Goal: Task Accomplishment & Management: Use online tool/utility

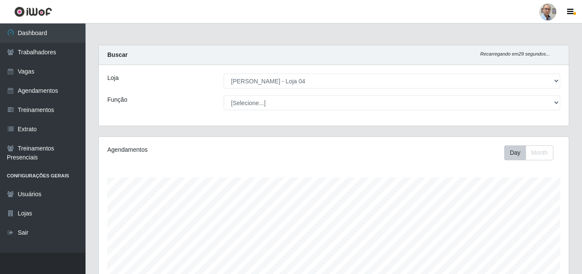
select select "251"
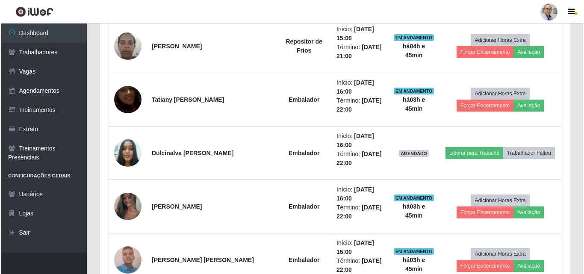
scroll to position [177, 470]
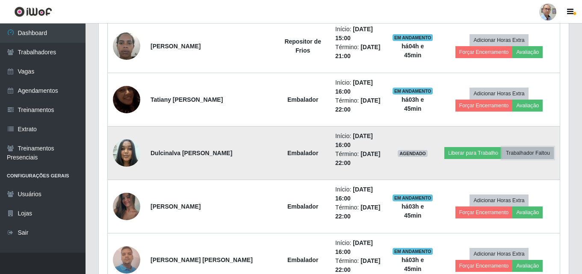
click at [515, 154] on button "Trabalhador Faltou" at bounding box center [528, 153] width 52 height 12
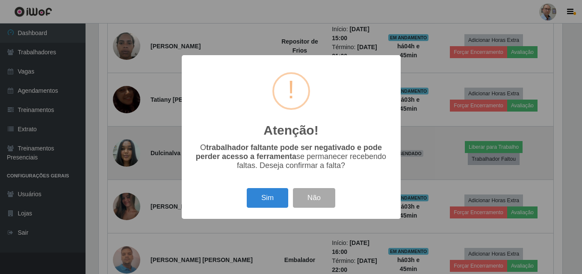
scroll to position [177, 466]
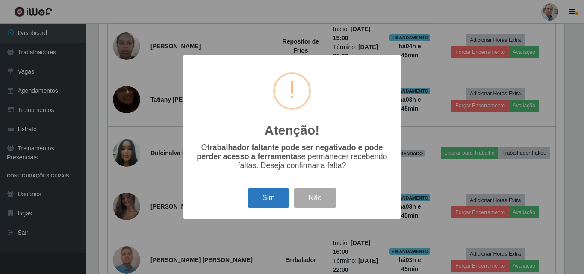
click at [266, 197] on button "Sim" at bounding box center [268, 198] width 41 height 20
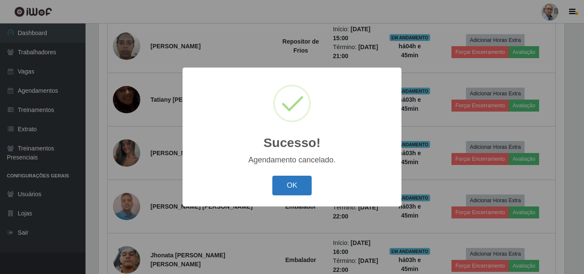
click at [277, 185] on button "OK" at bounding box center [292, 186] width 40 height 20
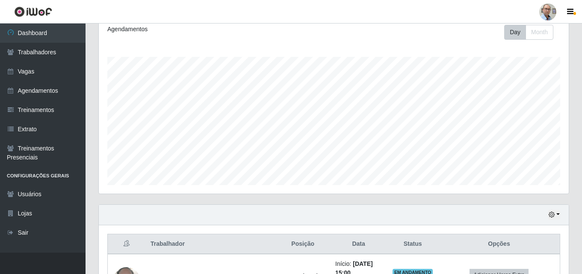
scroll to position [0, 0]
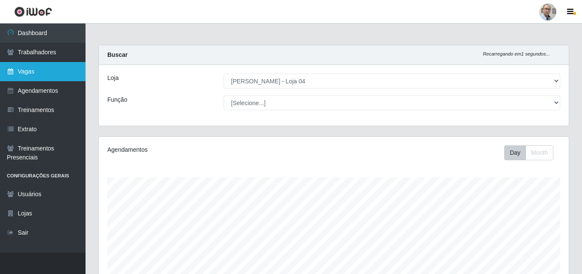
click at [30, 69] on link "Vagas" at bounding box center [43, 71] width 86 height 19
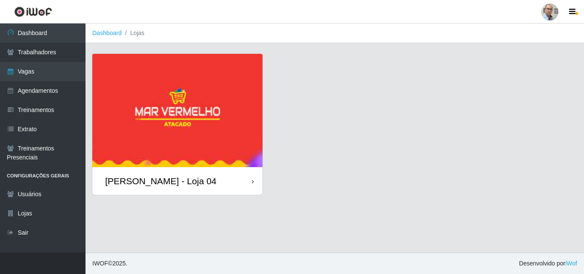
click at [165, 180] on div "[PERSON_NAME] - Loja 04" at bounding box center [160, 181] width 111 height 11
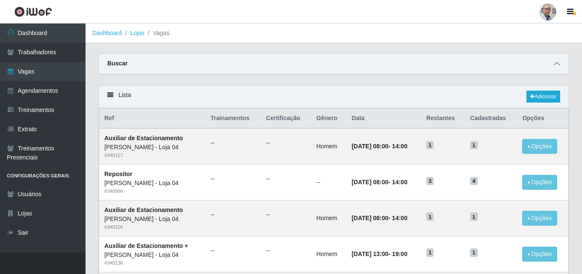
click at [558, 62] on icon at bounding box center [557, 64] width 6 height 6
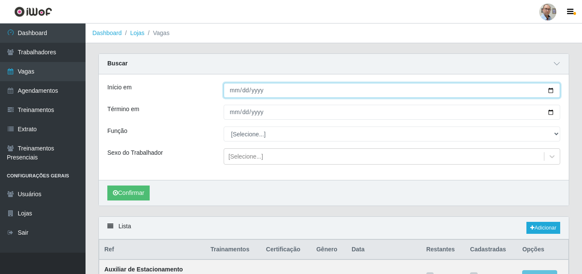
click at [553, 88] on input "Início em" at bounding box center [392, 90] width 337 height 15
type input "[DATE]"
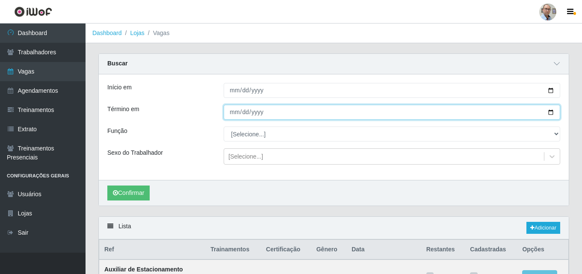
click at [550, 112] on input "Término em" at bounding box center [392, 112] width 337 height 15
type input "[DATE]"
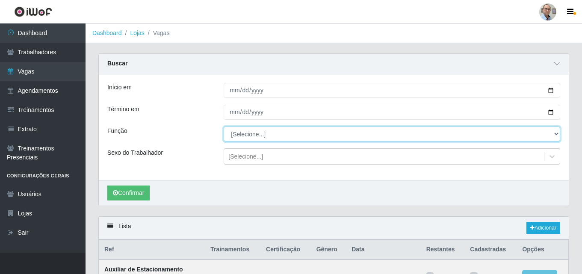
click at [252, 133] on select "[Selecione...] ASG ASG + ASG ++ Auxiliar de Depósito Auxiliar de Depósito + Aux…" at bounding box center [392, 134] width 337 height 15
select select "112"
click at [224, 127] on select "[Selecione...] ASG ASG + ASG ++ Auxiliar de Depósito Auxiliar de Depósito + Aux…" at bounding box center [392, 134] width 337 height 15
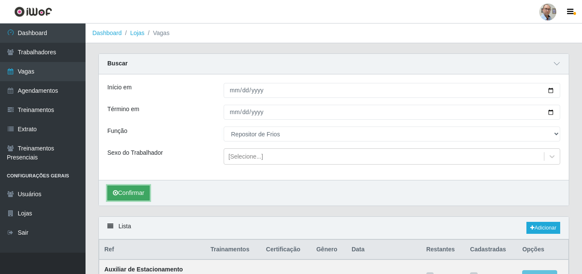
click at [127, 191] on button "Confirmar" at bounding box center [128, 193] width 42 height 15
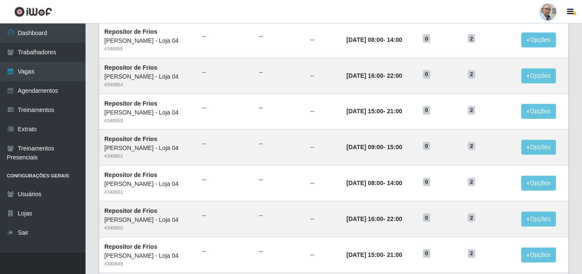
scroll to position [582, 0]
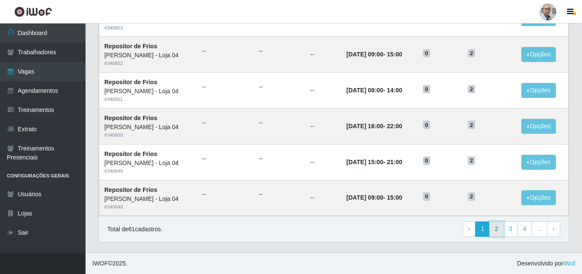
click at [498, 228] on link "2" at bounding box center [496, 228] width 15 height 15
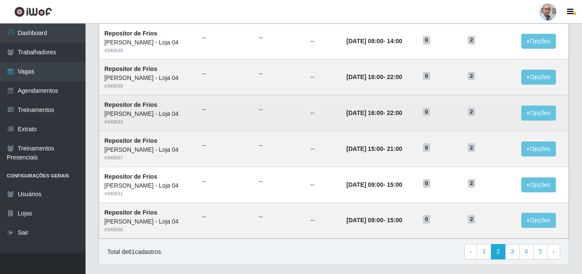
scroll to position [451, 0]
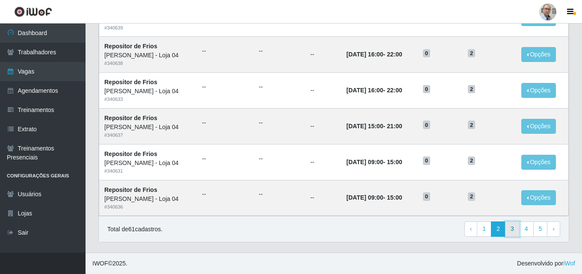
click at [511, 230] on link "3" at bounding box center [512, 228] width 15 height 15
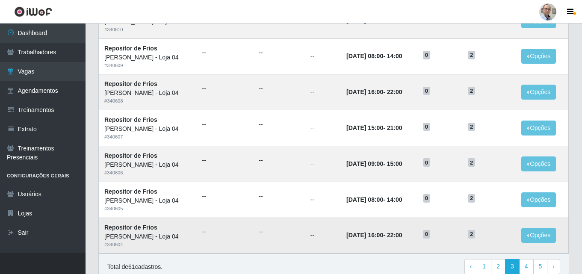
scroll to position [451, 0]
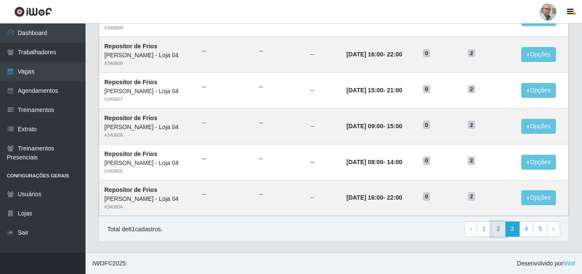
click at [499, 228] on link "2" at bounding box center [498, 228] width 15 height 15
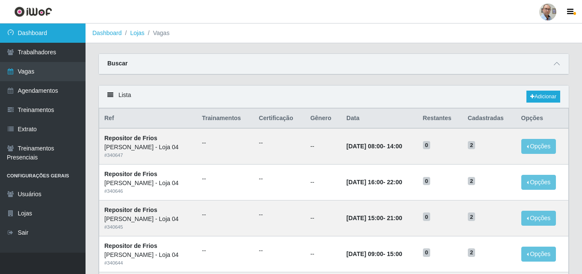
click at [32, 29] on link "Dashboard" at bounding box center [43, 33] width 86 height 19
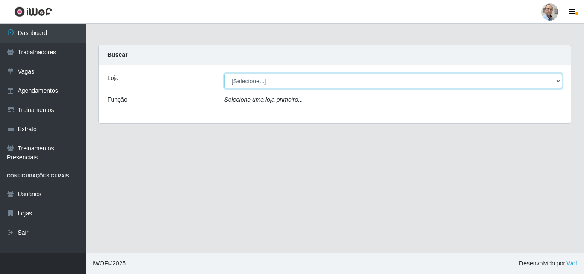
click at [281, 87] on select "[Selecione...] Mar Vermelho - Loja 04" at bounding box center [393, 81] width 338 height 15
select select "251"
click at [224, 74] on select "[Selecione...] Mar Vermelho - Loja 04" at bounding box center [393, 81] width 338 height 15
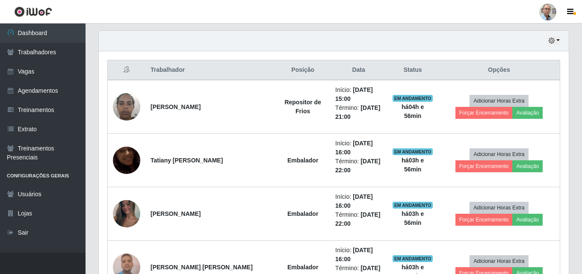
scroll to position [342, 0]
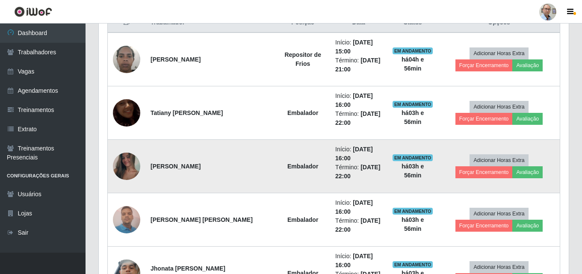
click at [123, 164] on img at bounding box center [126, 166] width 27 height 61
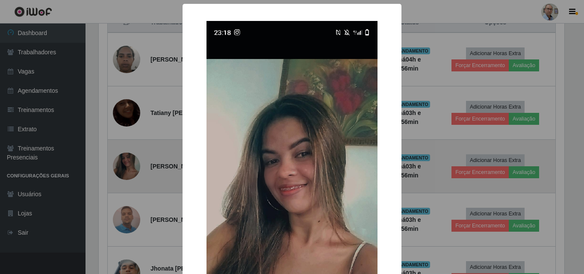
click at [123, 164] on div "× OK Cancel" at bounding box center [292, 137] width 584 height 274
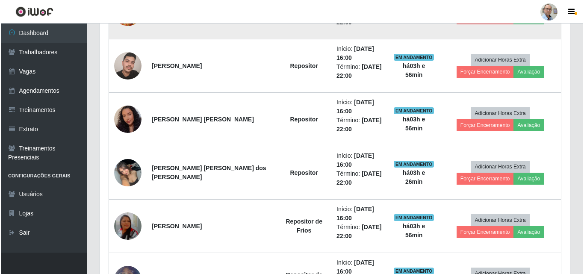
scroll to position [684, 0]
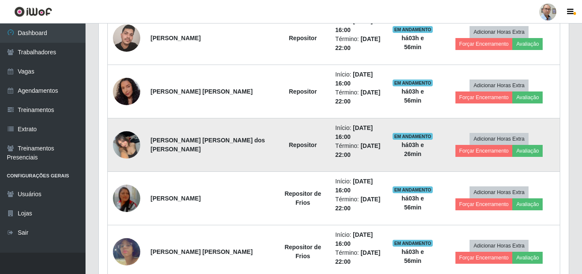
click at [127, 134] on img at bounding box center [126, 145] width 27 height 36
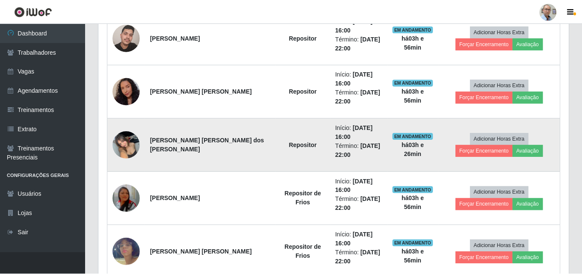
scroll to position [177, 466]
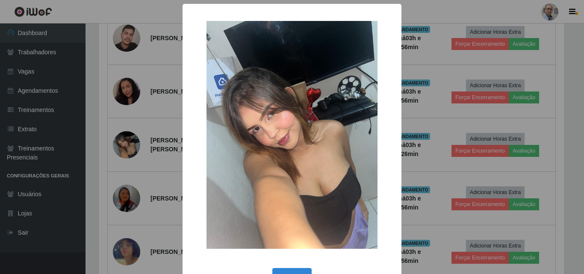
click at [124, 143] on div "× OK Cancel" at bounding box center [292, 137] width 584 height 274
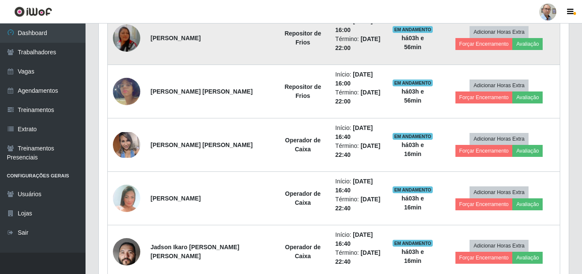
scroll to position [890, 0]
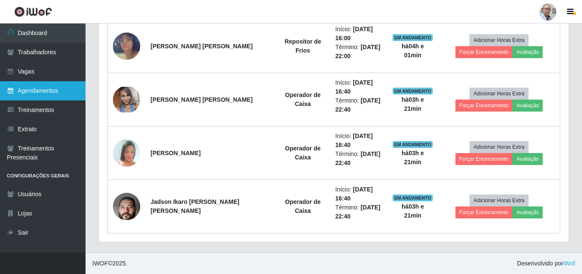
click at [53, 91] on link "Agendamentos" at bounding box center [43, 90] width 86 height 19
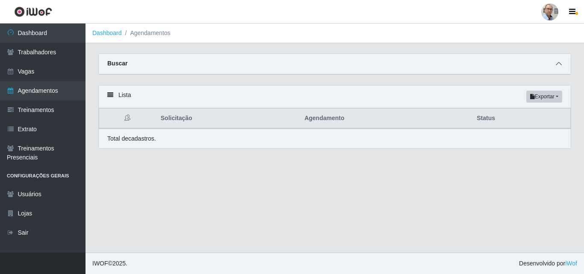
click at [563, 65] on span at bounding box center [559, 64] width 10 height 10
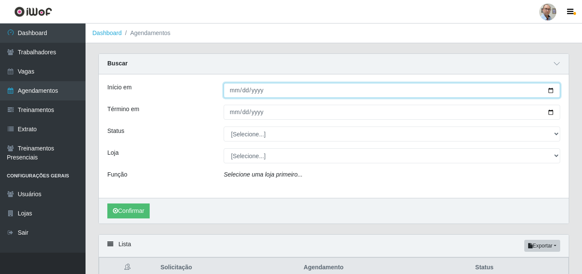
click at [552, 89] on input "Início em" at bounding box center [392, 90] width 337 height 15
type input "[DATE]"
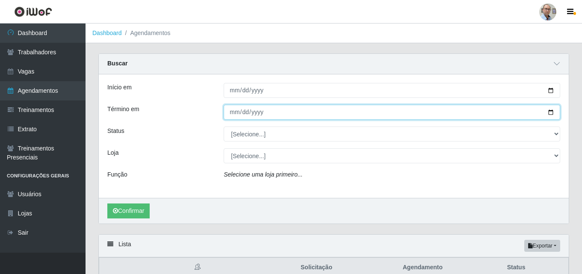
click at [554, 115] on input "Término em" at bounding box center [392, 112] width 337 height 15
type input "[DATE]"
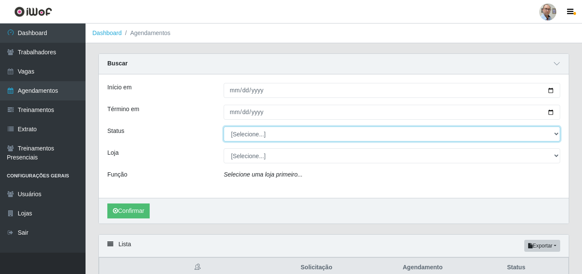
click at [364, 135] on select "[Selecione...] AGENDADO AGUARDANDO LIBERAR EM ANDAMENTO EM REVISÃO FINALIZADO C…" at bounding box center [392, 134] width 337 height 15
select select "AGENDADO"
click at [224, 127] on select "[Selecione...] AGENDADO AGUARDANDO LIBERAR EM ANDAMENTO EM REVISÃO FINALIZADO C…" at bounding box center [392, 134] width 337 height 15
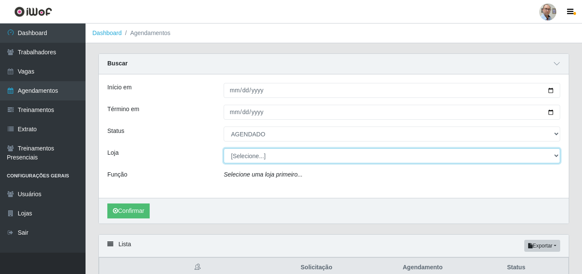
click at [305, 154] on select "[Selecione...] Mar Vermelho - Loja 04" at bounding box center [392, 155] width 337 height 15
select select "251"
click at [224, 149] on select "[Selecione...] Mar Vermelho - Loja 04" at bounding box center [392, 155] width 337 height 15
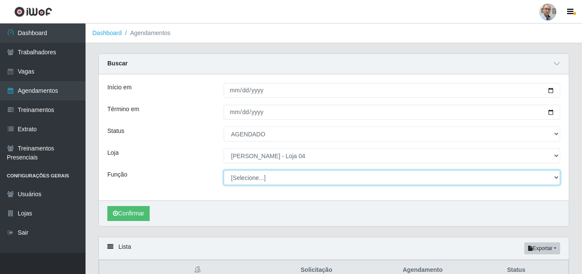
click at [271, 177] on select "[Selecione...] ASG ASG + ASG ++ Auxiliar de Depósito Auxiliar de Depósito + Aux…" at bounding box center [392, 177] width 337 height 15
select select "22"
click at [224, 171] on select "[Selecione...] ASG ASG + ASG ++ Auxiliar de Depósito Auxiliar de Depósito + Aux…" at bounding box center [392, 177] width 337 height 15
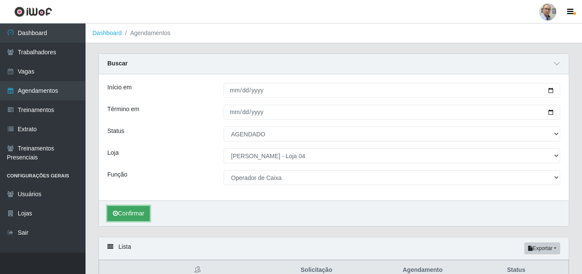
click at [143, 214] on button "Confirmar" at bounding box center [128, 213] width 42 height 15
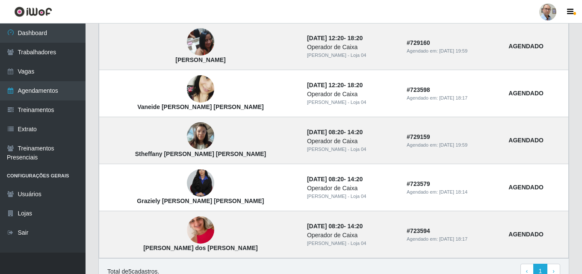
scroll to position [300, 0]
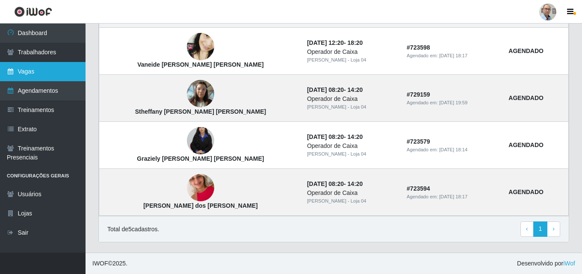
click at [27, 70] on link "Vagas" at bounding box center [43, 71] width 86 height 19
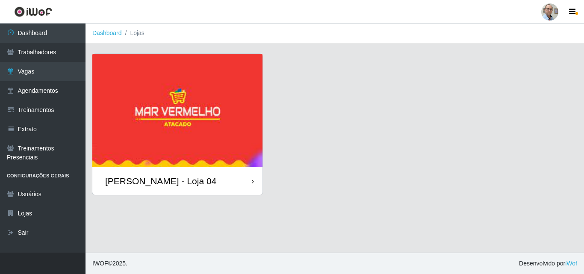
click at [194, 178] on div "[PERSON_NAME] - Loja 04" at bounding box center [160, 181] width 111 height 11
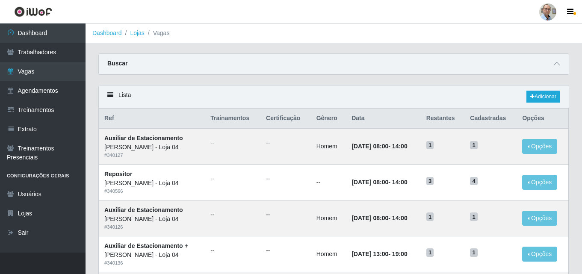
click at [562, 65] on div "Buscar" at bounding box center [334, 64] width 470 height 21
click at [558, 62] on icon at bounding box center [557, 64] width 6 height 6
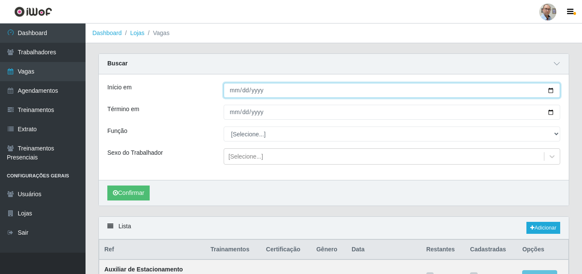
click at [552, 92] on input "Início em" at bounding box center [392, 90] width 337 height 15
type input "[DATE]"
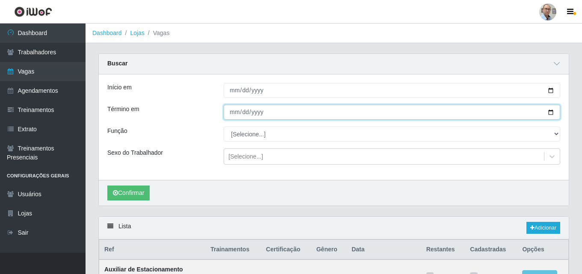
click at [550, 113] on input "Término em" at bounding box center [392, 112] width 337 height 15
type input "[DATE]"
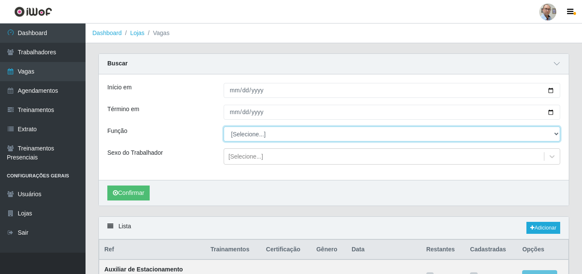
drag, startPoint x: 553, startPoint y: 136, endPoint x: 546, endPoint y: 139, distance: 7.6
click at [549, 137] on select "[Selecione...] ASG ASG + ASG ++ Auxiliar de Depósito Auxiliar de Depósito + Aux…" at bounding box center [392, 134] width 337 height 15
select select "22"
click at [224, 127] on select "[Selecione...] ASG ASG + ASG ++ Auxiliar de Depósito Auxiliar de Depósito + Aux…" at bounding box center [392, 134] width 337 height 15
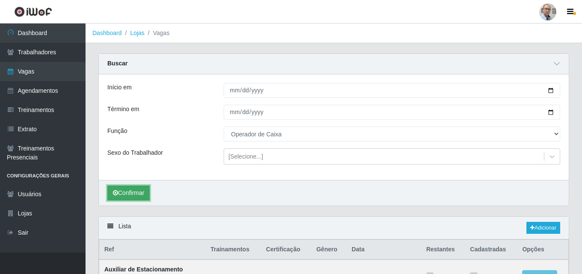
click at [130, 197] on button "Confirmar" at bounding box center [128, 193] width 42 height 15
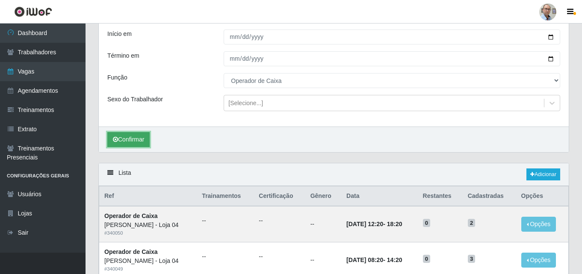
scroll to position [116, 0]
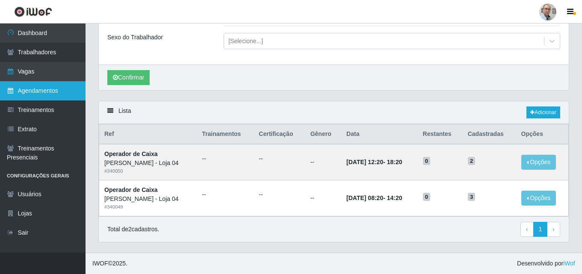
click at [59, 91] on link "Agendamentos" at bounding box center [43, 90] width 86 height 19
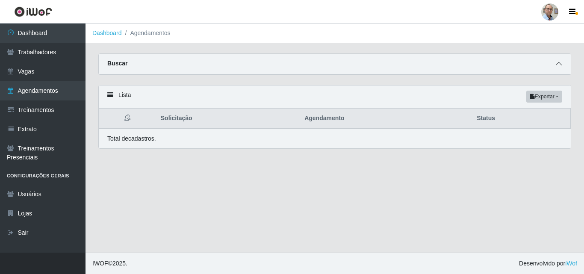
click at [558, 64] on icon at bounding box center [559, 64] width 6 height 6
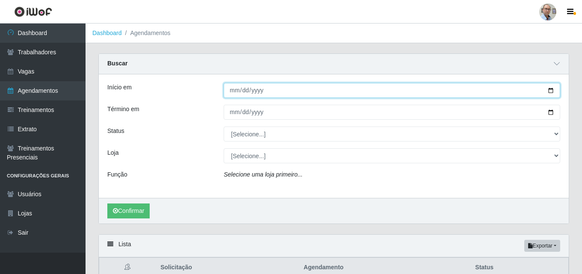
click at [552, 90] on input "Início em" at bounding box center [392, 90] width 337 height 15
type input "[DATE]"
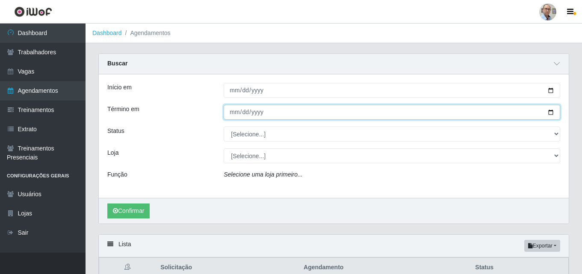
click at [555, 112] on input "Término em" at bounding box center [392, 112] width 337 height 15
click at [551, 111] on input "Término em" at bounding box center [392, 112] width 337 height 15
type input "[DATE]"
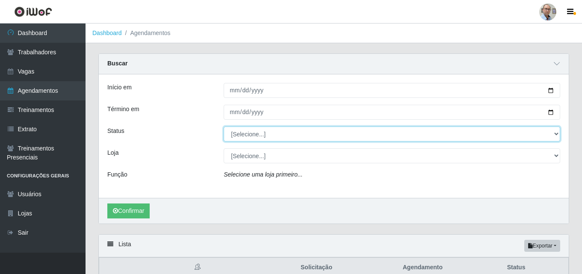
click at [308, 137] on select "[Selecione...] AGENDADO AGUARDANDO LIBERAR EM ANDAMENTO EM REVISÃO FINALIZADO C…" at bounding box center [392, 134] width 337 height 15
select select "AGENDADO"
click at [224, 127] on select "[Selecione...] AGENDADO AGUARDANDO LIBERAR EM ANDAMENTO EM REVISÃO FINALIZADO C…" at bounding box center [392, 134] width 337 height 15
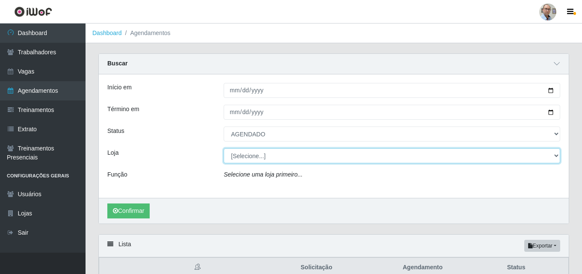
click at [273, 160] on select "[Selecione...] Mar Vermelho - Loja 04" at bounding box center [392, 155] width 337 height 15
select select "251"
click at [224, 149] on select "[Selecione...] Mar Vermelho - Loja 04" at bounding box center [392, 155] width 337 height 15
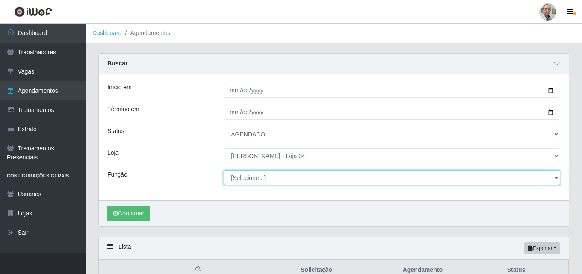
click at [262, 181] on select "[Selecione...] ASG ASG + ASG ++ Auxiliar de Depósito Auxiliar de Depósito + Aux…" at bounding box center [392, 177] width 337 height 15
select select "22"
click at [224, 171] on select "[Selecione...] ASG ASG + ASG ++ Auxiliar de Depósito Auxiliar de Depósito + Aux…" at bounding box center [392, 177] width 337 height 15
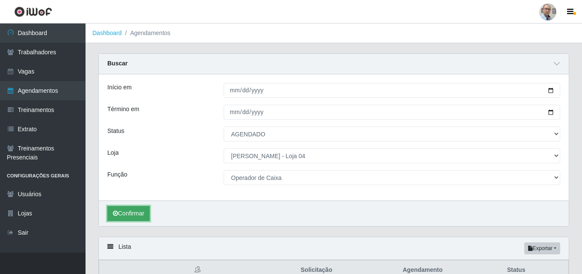
click at [126, 213] on button "Confirmar" at bounding box center [128, 213] width 42 height 15
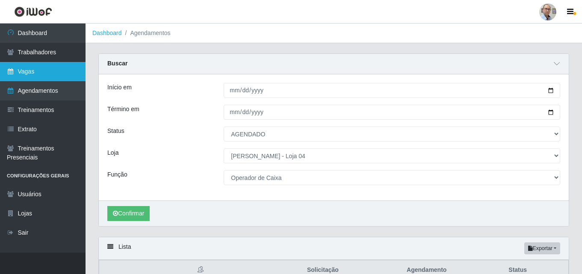
click at [58, 73] on link "Vagas" at bounding box center [43, 71] width 86 height 19
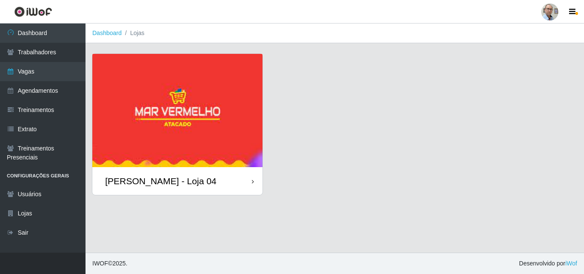
click at [181, 181] on div "[PERSON_NAME] - Loja 04" at bounding box center [160, 181] width 111 height 11
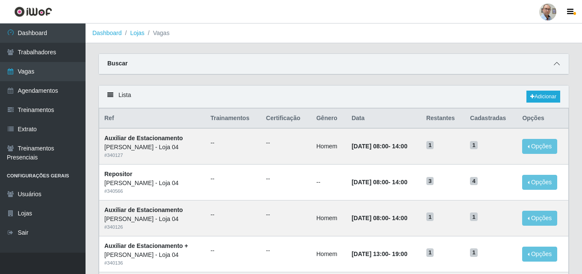
click at [557, 64] on icon at bounding box center [557, 64] width 6 height 6
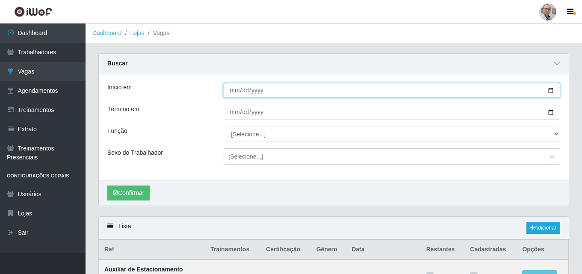
click at [552, 92] on input "Início em" at bounding box center [392, 90] width 337 height 15
type input "[DATE]"
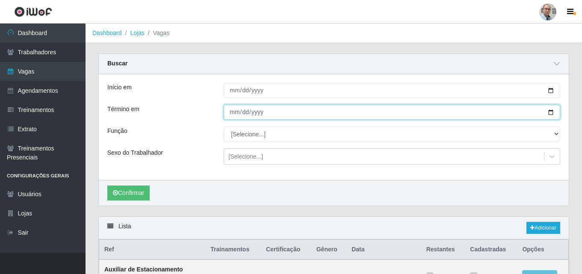
click at [552, 114] on input "Término em" at bounding box center [392, 112] width 337 height 15
type input "[DATE]"
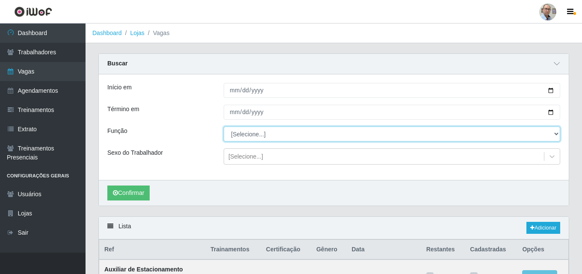
drag, startPoint x: 554, startPoint y: 133, endPoint x: 548, endPoint y: 135, distance: 6.5
click at [554, 133] on select "[Selecione...] ASG ASG + ASG ++ Auxiliar de Depósito Auxiliar de Depósito + Aux…" at bounding box center [392, 134] width 337 height 15
click at [224, 127] on select "[Selecione...] ASG ASG + ASG ++ Auxiliar de Depósito Auxiliar de Depósito + Aux…" at bounding box center [392, 134] width 337 height 15
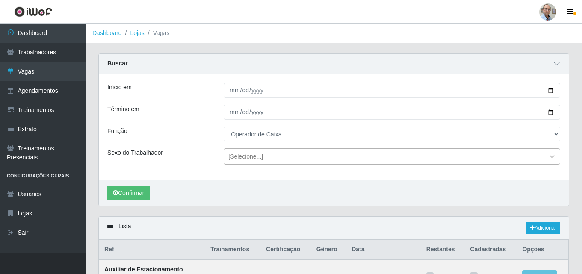
click at [273, 154] on div "[Selecione...]" at bounding box center [384, 157] width 320 height 14
click at [130, 195] on button "Confirmar" at bounding box center [128, 193] width 42 height 15
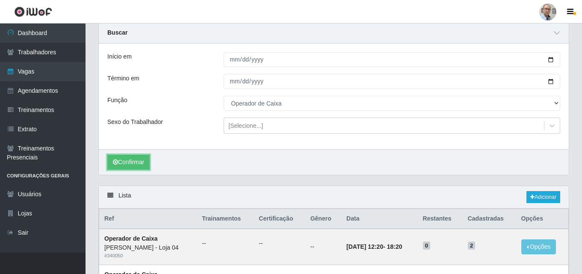
scroll to position [30, 0]
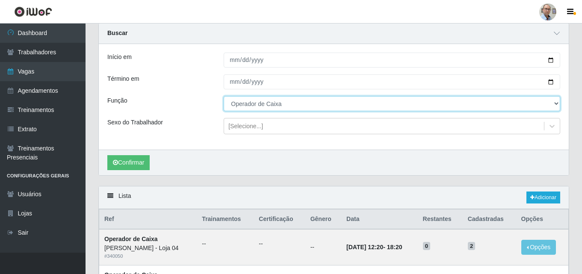
click at [267, 104] on select "[Selecione...] ASG ASG + ASG ++ Auxiliar de Depósito Auxiliar de Depósito + Aux…" at bounding box center [392, 103] width 337 height 15
select select "[Selecione...]"
click at [224, 97] on select "[Selecione...] ASG ASG + ASG ++ Auxiliar de Depósito Auxiliar de Depósito + Aux…" at bounding box center [392, 103] width 337 height 15
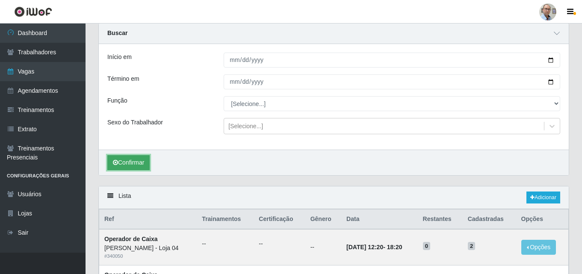
click at [132, 156] on button "Confirmar" at bounding box center [128, 162] width 42 height 15
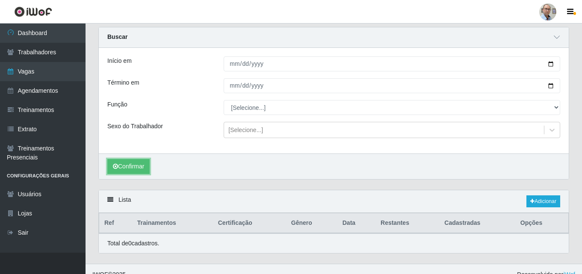
scroll to position [38, 0]
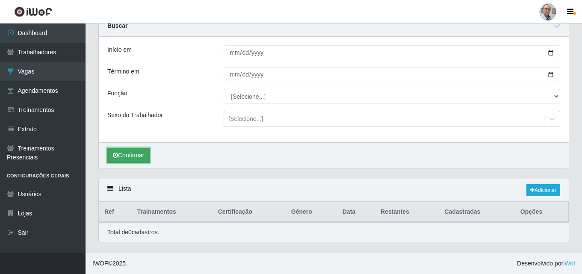
click at [132, 152] on button "Confirmar" at bounding box center [128, 155] width 42 height 15
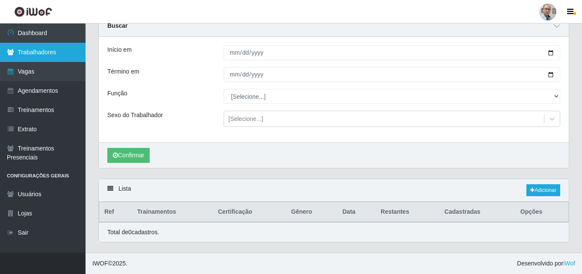
click at [41, 59] on link "Trabalhadores" at bounding box center [43, 52] width 86 height 19
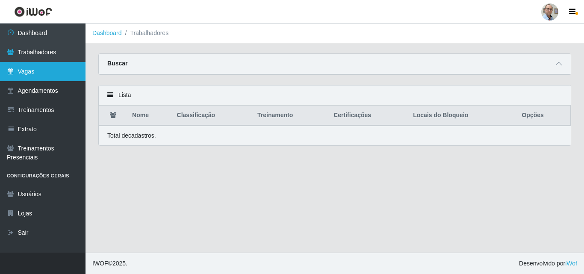
click at [33, 75] on link "Vagas" at bounding box center [43, 71] width 86 height 19
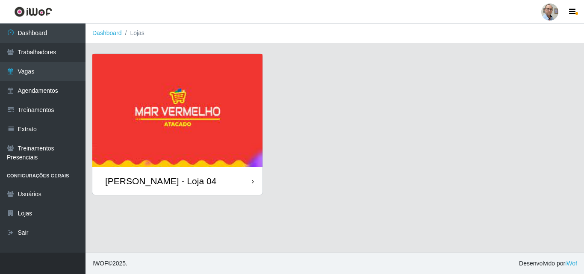
click at [142, 184] on div "[PERSON_NAME] - Loja 04" at bounding box center [160, 181] width 111 height 11
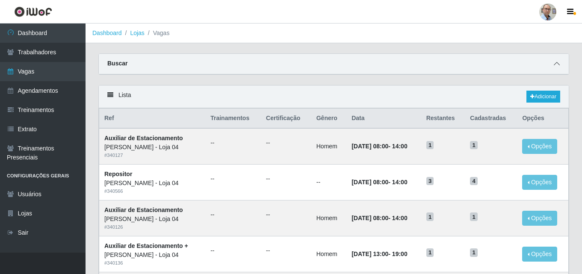
click at [558, 60] on span at bounding box center [557, 64] width 10 height 10
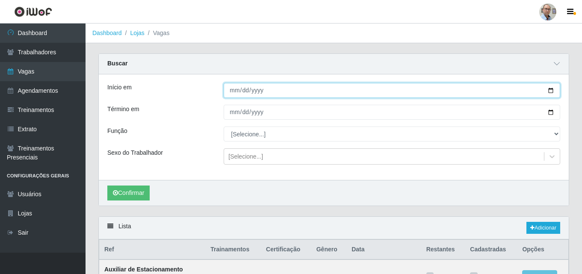
click at [549, 91] on input "Início em" at bounding box center [392, 90] width 337 height 15
type input "[DATE]"
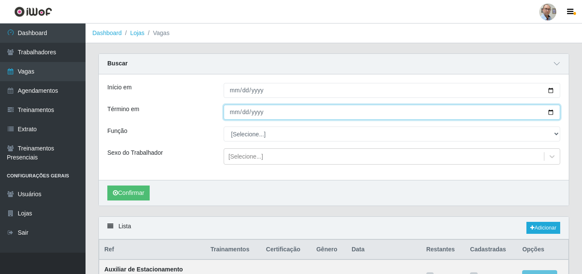
click at [550, 114] on input "Término em" at bounding box center [392, 112] width 337 height 15
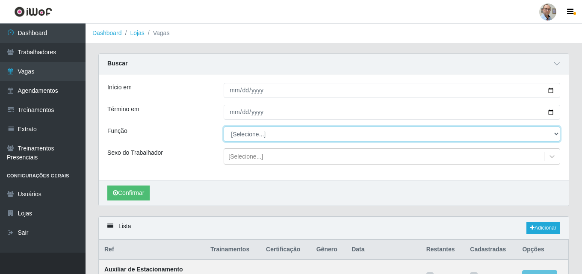
click at [243, 134] on select "[Selecione...] ASG ASG + ASG ++ Auxiliar de Depósito Auxiliar de Depósito + Aux…" at bounding box center [392, 134] width 337 height 15
click at [224, 127] on select "[Selecione...] ASG ASG + ASG ++ Auxiliar de Depósito Auxiliar de Depósito + Aux…" at bounding box center [392, 134] width 337 height 15
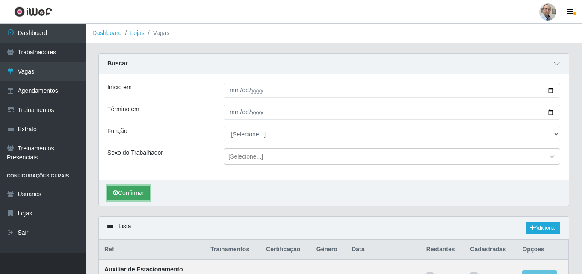
click at [133, 196] on button "Confirmar" at bounding box center [128, 193] width 42 height 15
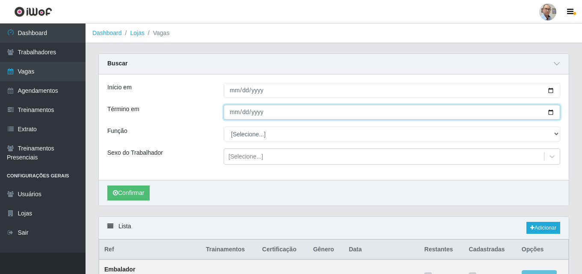
click at [549, 114] on input "[DATE]" at bounding box center [392, 112] width 337 height 15
type input "[DATE]"
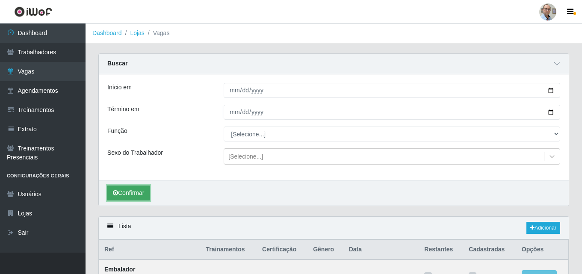
click at [134, 195] on button "Confirmar" at bounding box center [128, 193] width 42 height 15
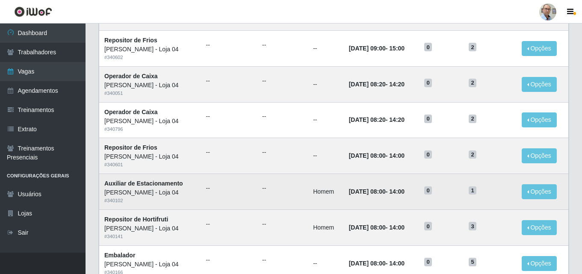
scroll to position [454, 0]
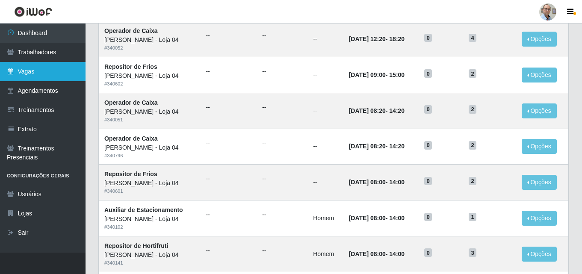
click at [57, 70] on link "Vagas" at bounding box center [43, 71] width 86 height 19
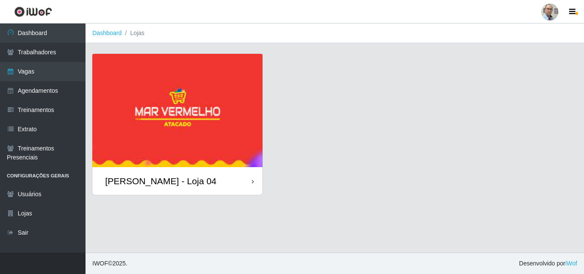
click at [177, 174] on div "[PERSON_NAME] - Loja 04" at bounding box center [177, 181] width 170 height 28
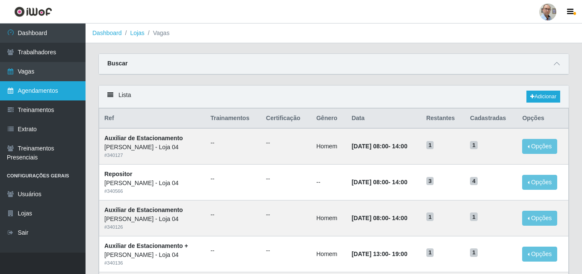
click at [46, 91] on link "Agendamentos" at bounding box center [43, 90] width 86 height 19
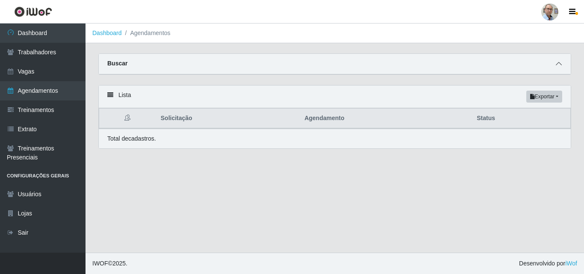
click at [559, 65] on icon at bounding box center [559, 64] width 6 height 6
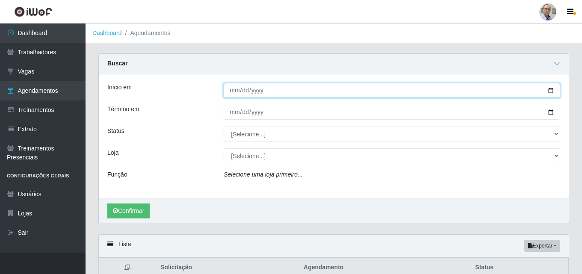
click at [548, 91] on input "Início em" at bounding box center [392, 90] width 337 height 15
type input "[DATE]"
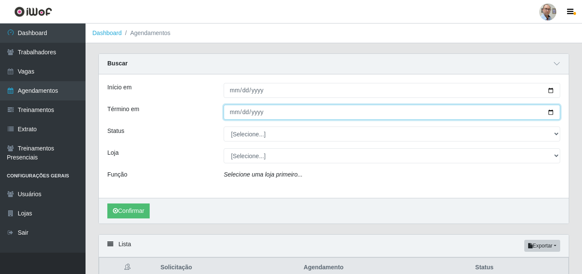
click at [549, 112] on input "Término em" at bounding box center [392, 112] width 337 height 15
type input "[DATE]"
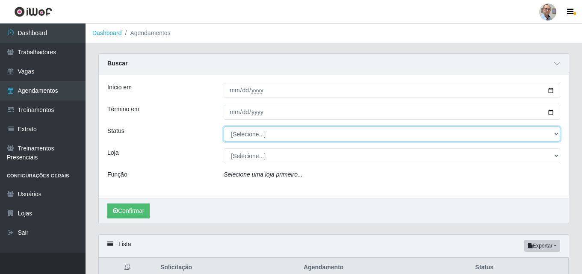
click at [255, 133] on select "[Selecione...] AGENDADO AGUARDANDO LIBERAR EM ANDAMENTO EM REVISÃO FINALIZADO C…" at bounding box center [392, 134] width 337 height 15
select select "AGENDADO"
click at [224, 127] on select "[Selecione...] AGENDADO AGUARDANDO LIBERAR EM ANDAMENTO EM REVISÃO FINALIZADO C…" at bounding box center [392, 134] width 337 height 15
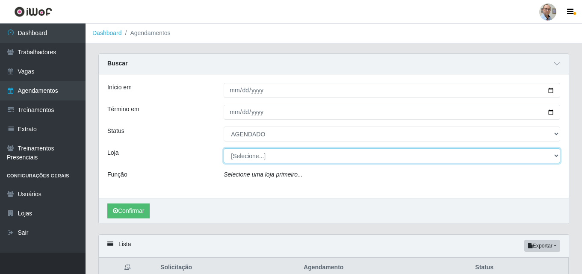
click at [251, 159] on select "[Selecione...] Mar Vermelho - Loja 04" at bounding box center [392, 155] width 337 height 15
select select "251"
click at [224, 149] on select "[Selecione...] Mar Vermelho - Loja 04" at bounding box center [392, 155] width 337 height 15
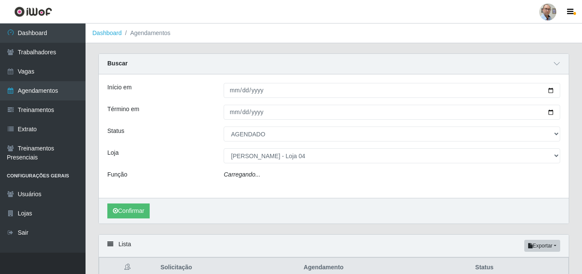
click at [259, 180] on div "Carregando..." at bounding box center [391, 176] width 349 height 12
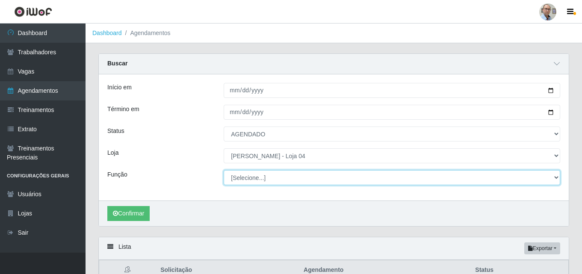
drag, startPoint x: 251, startPoint y: 162, endPoint x: 259, endPoint y: 180, distance: 18.8
click at [259, 180] on select "[Selecione...] ASG ASG + ASG ++ Auxiliar de Depósito Auxiliar de Depósito + Aux…" at bounding box center [392, 177] width 337 height 15
select select "4"
click at [224, 171] on select "[Selecione...] ASG ASG + ASG ++ Auxiliar de Depósito Auxiliar de Depósito + Aux…" at bounding box center [392, 177] width 337 height 15
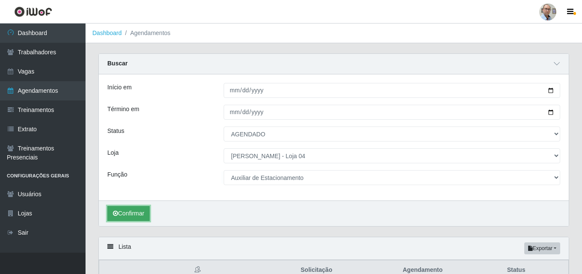
click at [126, 210] on button "Confirmar" at bounding box center [128, 213] width 42 height 15
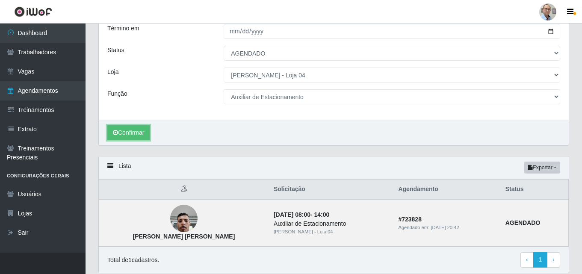
scroll to position [101, 0]
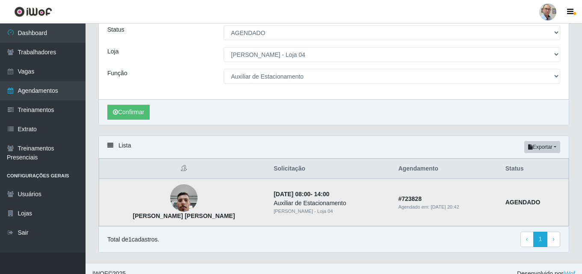
click at [176, 201] on img at bounding box center [183, 198] width 27 height 36
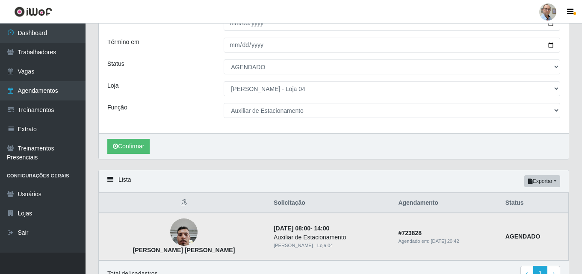
scroll to position [16, 0]
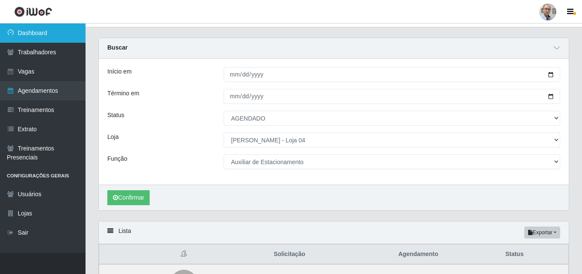
click at [25, 33] on link "Dashboard" at bounding box center [43, 33] width 86 height 19
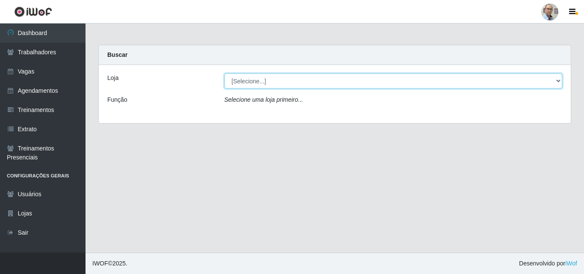
drag, startPoint x: 276, startPoint y: 80, endPoint x: 269, endPoint y: 87, distance: 10.0
click at [276, 80] on select "[Selecione...] Mar Vermelho - Loja 04" at bounding box center [393, 81] width 338 height 15
select select "251"
click at [224, 74] on select "[Selecione...] Mar Vermelho - Loja 04" at bounding box center [393, 81] width 338 height 15
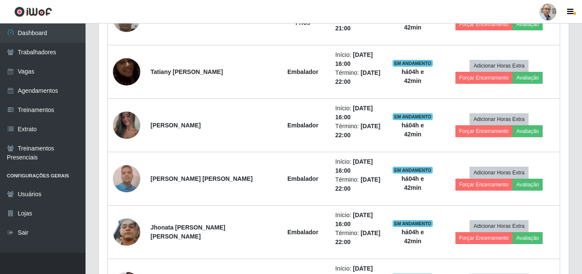
scroll to position [299, 0]
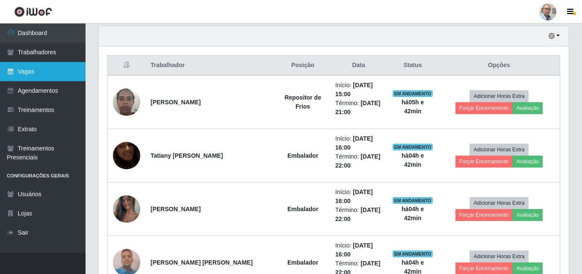
click at [29, 71] on link "Vagas" at bounding box center [43, 71] width 86 height 19
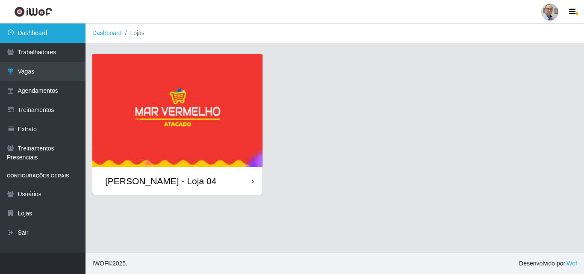
click at [38, 31] on link "Dashboard" at bounding box center [43, 33] width 86 height 19
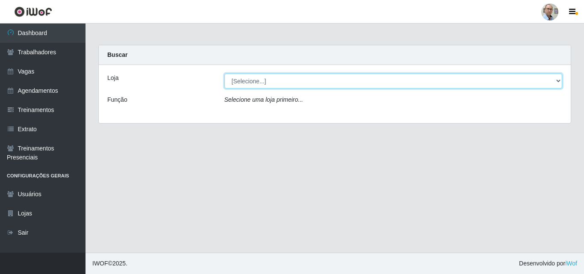
click at [266, 83] on select "[Selecione...] Mar Vermelho - Loja 04" at bounding box center [393, 81] width 338 height 15
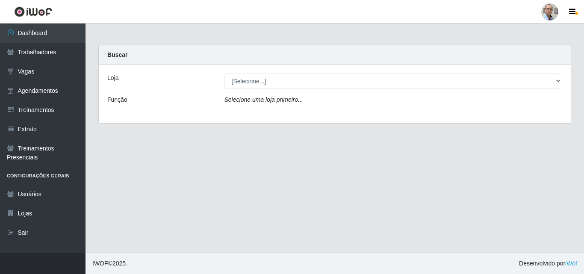
drag, startPoint x: 183, startPoint y: 184, endPoint x: 207, endPoint y: 198, distance: 27.1
click at [183, 184] on main "Carregando... Buscar Loja [Selecione...] Mar Vermelho - Loja 04 Função Selecion…" at bounding box center [335, 138] width 499 height 229
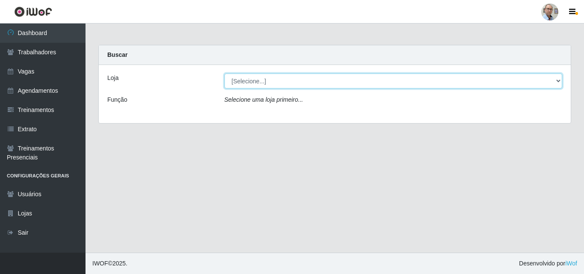
click at [266, 79] on select "[Selecione...] Mar Vermelho - Loja 04" at bounding box center [393, 81] width 338 height 15
select select "251"
click at [224, 74] on select "[Selecione...] Mar Vermelho - Loja 04" at bounding box center [393, 81] width 338 height 15
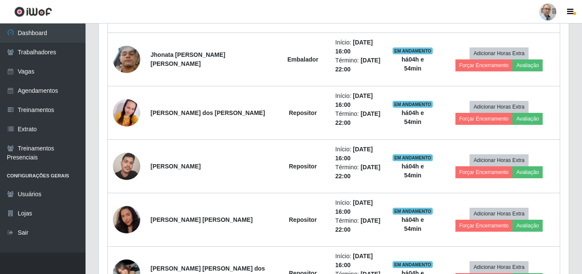
scroll to position [599, 0]
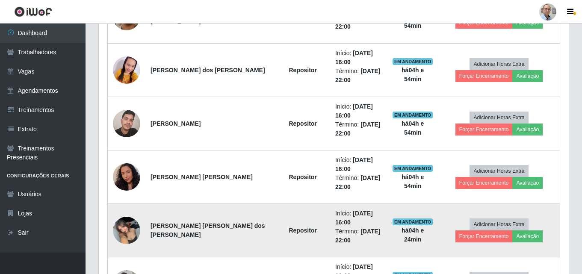
click at [128, 225] on img at bounding box center [126, 230] width 27 height 36
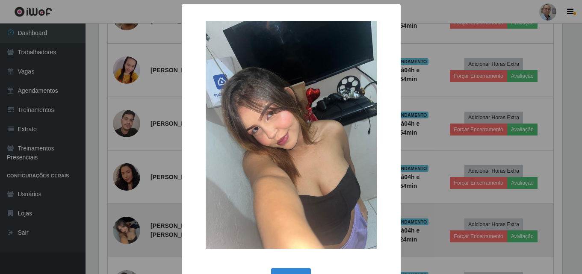
scroll to position [177, 466]
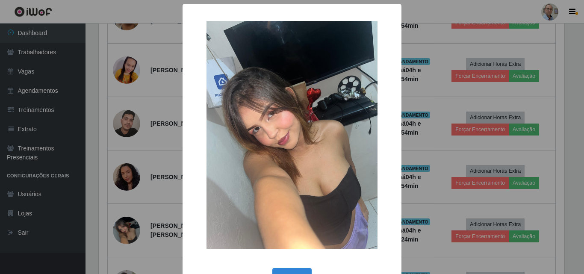
click at [151, 210] on div "× OK Cancel" at bounding box center [292, 137] width 584 height 274
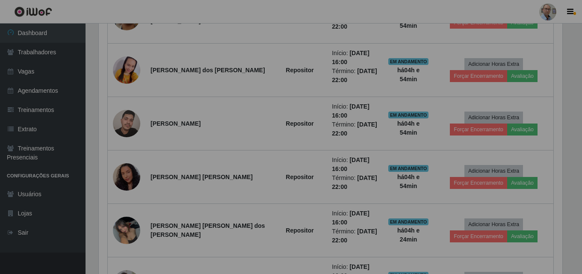
scroll to position [177, 470]
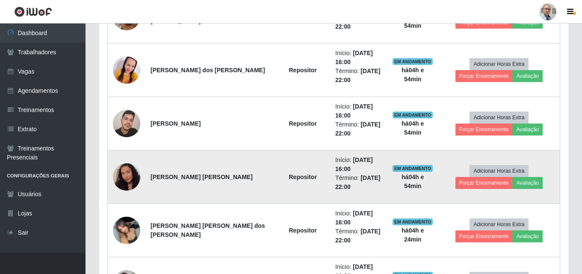
click at [121, 173] on img at bounding box center [126, 176] width 27 height 35
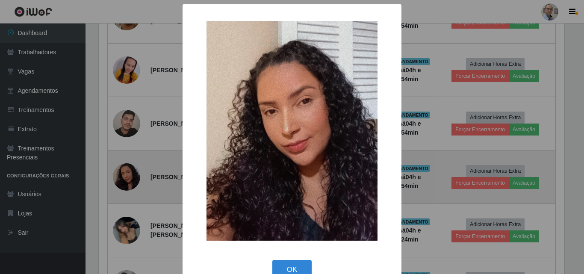
click at [121, 173] on div "× OK Cancel" at bounding box center [292, 137] width 584 height 274
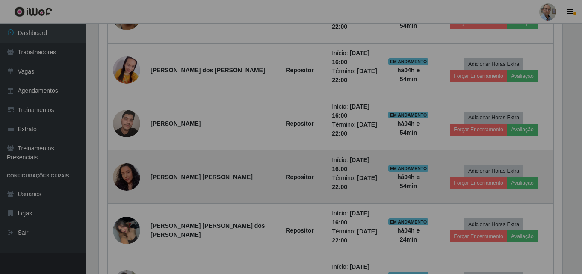
scroll to position [177, 470]
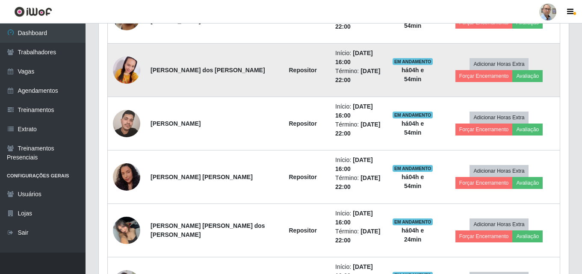
click at [123, 66] on img at bounding box center [126, 70] width 27 height 58
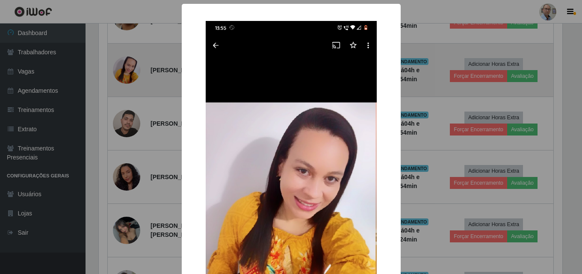
scroll to position [177, 466]
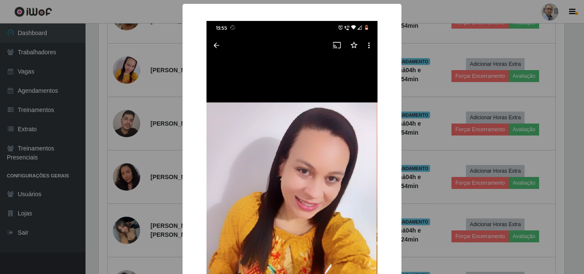
click at [94, 135] on div "× OK Cancel" at bounding box center [292, 137] width 584 height 274
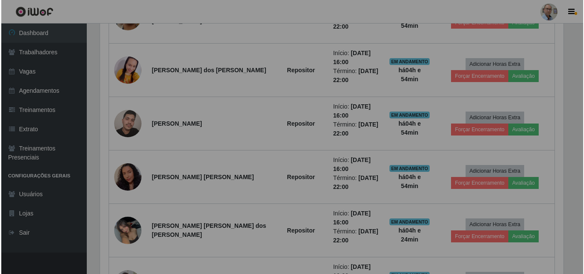
scroll to position [177, 470]
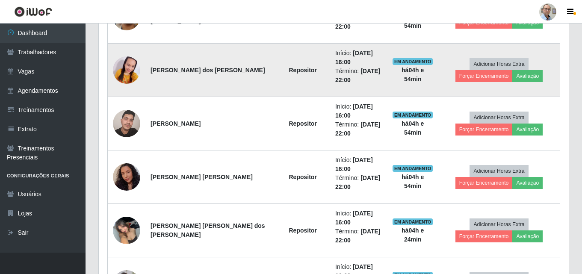
click at [131, 66] on img at bounding box center [126, 70] width 27 height 58
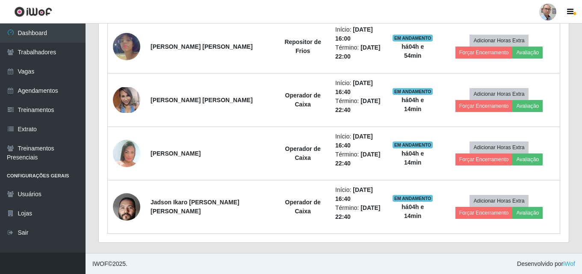
scroll to position [890, 0]
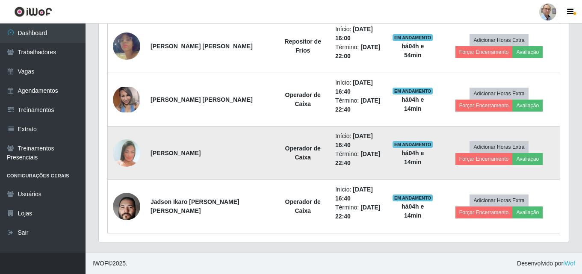
click at [130, 154] on img at bounding box center [126, 153] width 27 height 40
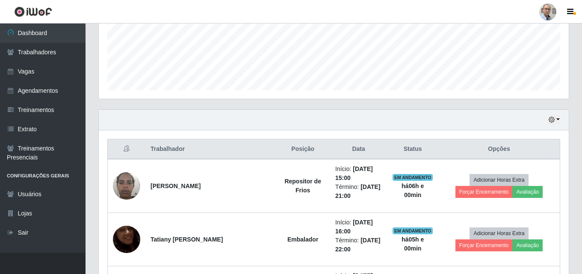
scroll to position [291, 0]
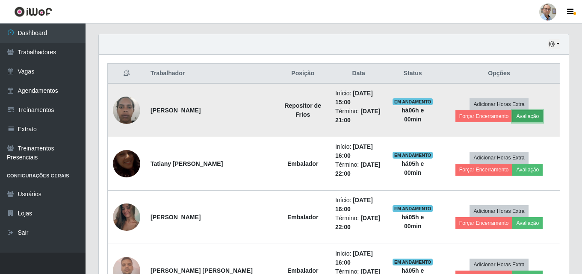
click at [512, 115] on button "Avaliação" at bounding box center [527, 116] width 30 height 12
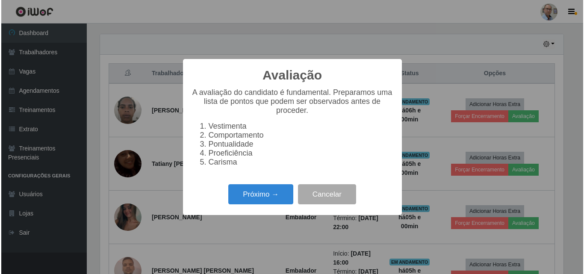
scroll to position [177, 466]
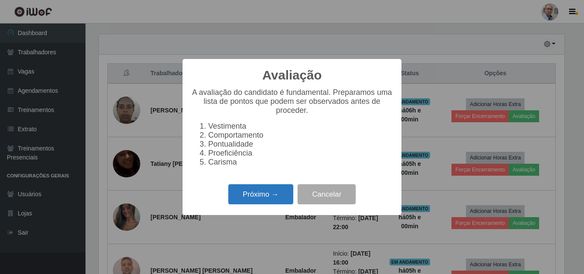
click at [265, 204] on button "Próximo →" at bounding box center [260, 194] width 65 height 20
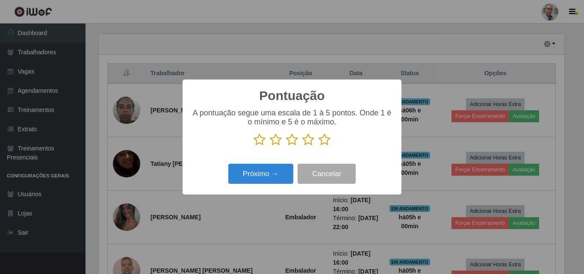
click at [294, 141] on icon at bounding box center [292, 139] width 12 height 13
click at [286, 146] on input "radio" at bounding box center [286, 146] width 0 height 0
click at [312, 141] on icon at bounding box center [308, 139] width 12 height 13
click at [302, 146] on input "radio" at bounding box center [302, 146] width 0 height 0
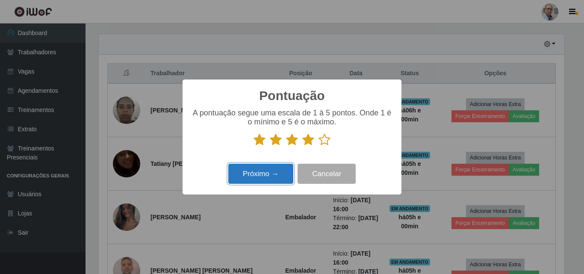
click at [255, 175] on button "Próximo →" at bounding box center [260, 174] width 65 height 20
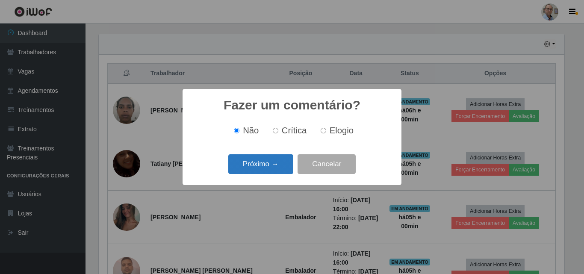
click at [256, 166] on button "Próximo →" at bounding box center [260, 164] width 65 height 20
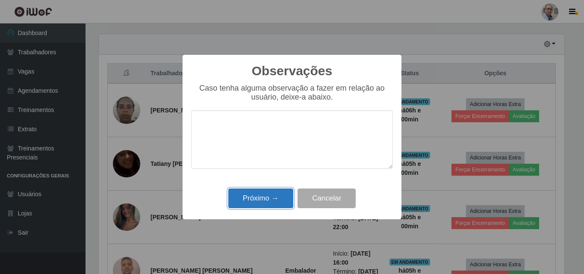
click at [257, 192] on button "Próximo →" at bounding box center [260, 199] width 65 height 20
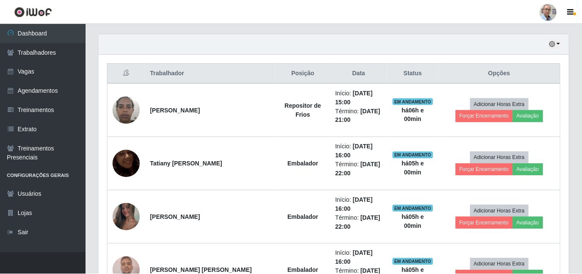
scroll to position [177, 470]
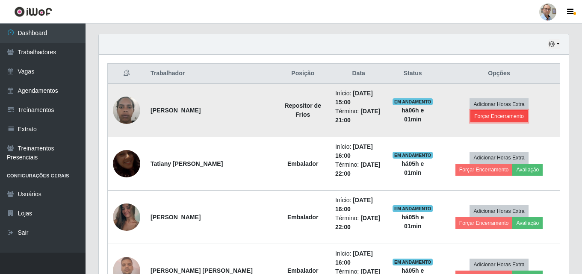
click at [528, 110] on button "Forçar Encerramento" at bounding box center [498, 116] width 57 height 12
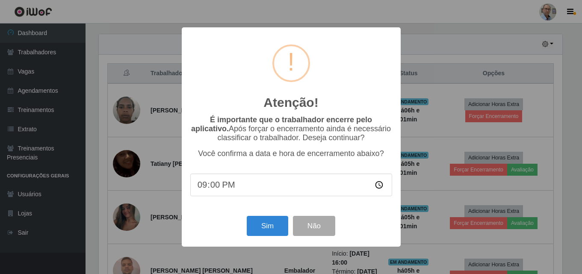
scroll to position [177, 466]
click at [253, 231] on button "Sim" at bounding box center [268, 226] width 41 height 20
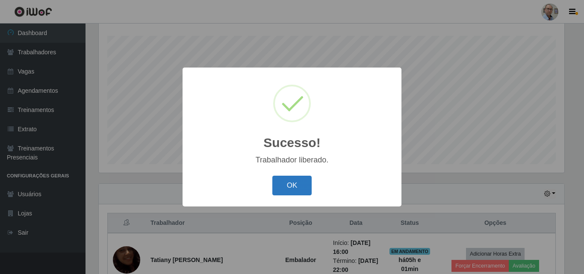
click at [294, 177] on button "OK" at bounding box center [292, 186] width 40 height 20
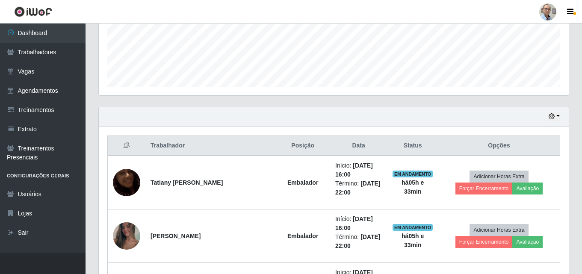
scroll to position [86, 0]
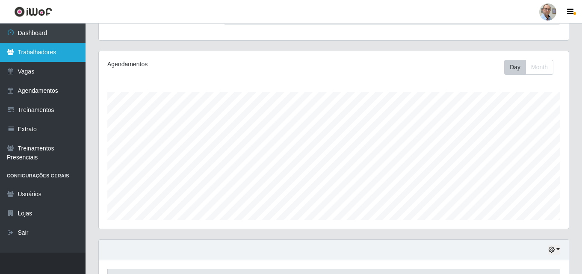
click at [30, 61] on link "Trabalhadores" at bounding box center [43, 52] width 86 height 19
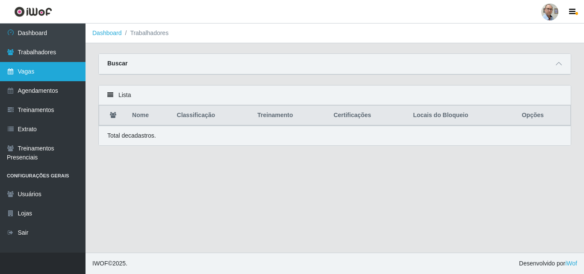
click at [28, 74] on link "Vagas" at bounding box center [43, 71] width 86 height 19
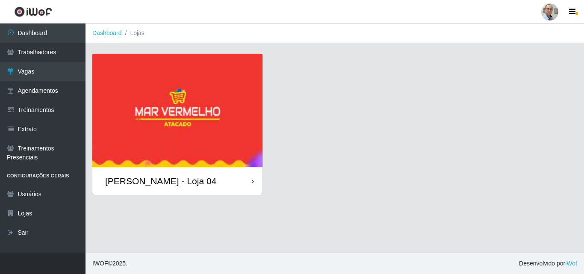
click at [151, 180] on div "[PERSON_NAME] - Loja 04" at bounding box center [160, 181] width 111 height 11
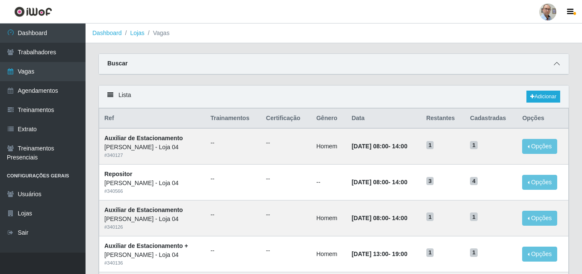
click at [556, 64] on icon at bounding box center [557, 64] width 6 height 6
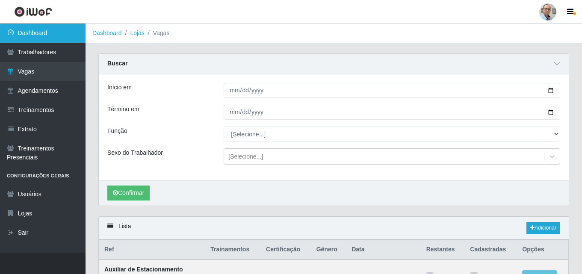
click at [44, 30] on link "Dashboard" at bounding box center [43, 33] width 86 height 19
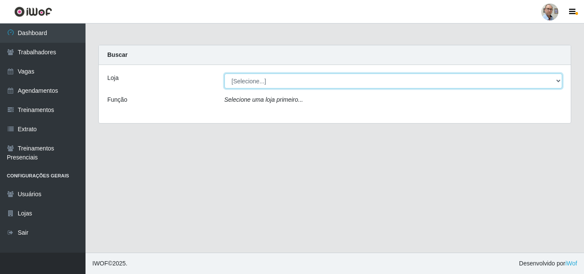
click at [272, 79] on select "[Selecione...] Mar Vermelho - Loja 04" at bounding box center [393, 81] width 338 height 15
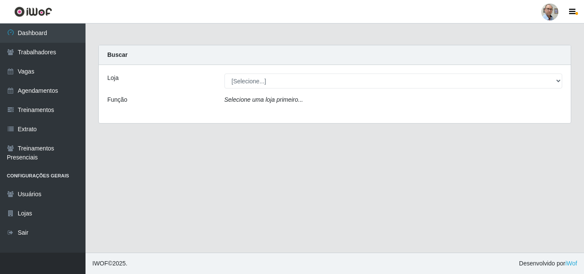
click at [259, 45] on div "Buscar Loja [Selecione...] Mar Vermelho - Loja 04 Função Selecione [PERSON_NAME…" at bounding box center [334, 84] width 473 height 79
